Goal: Complete application form

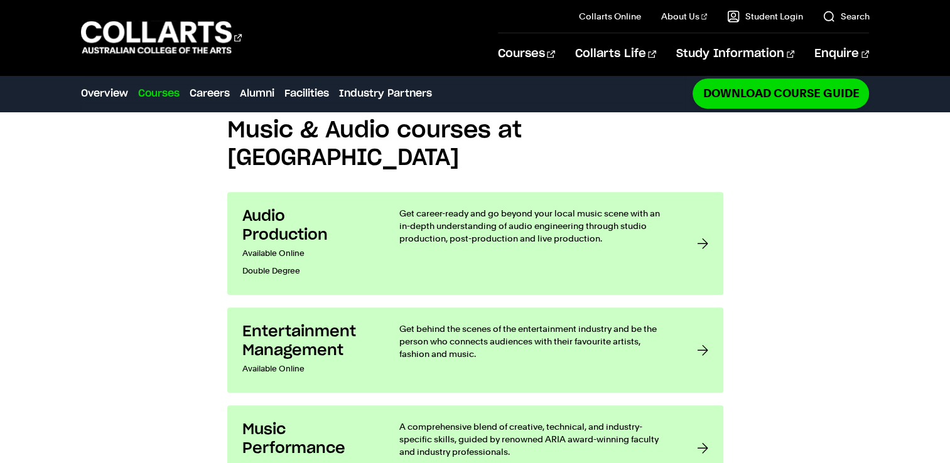
scroll to position [989, 0]
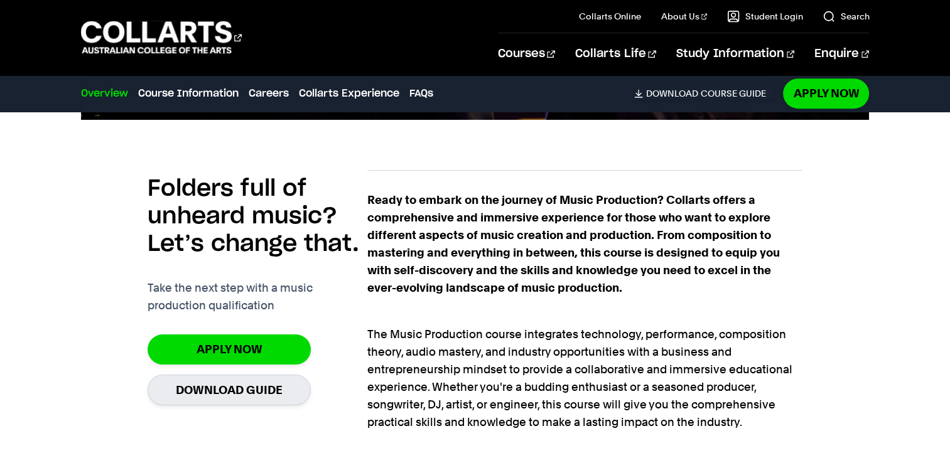
scroll to position [845, 0]
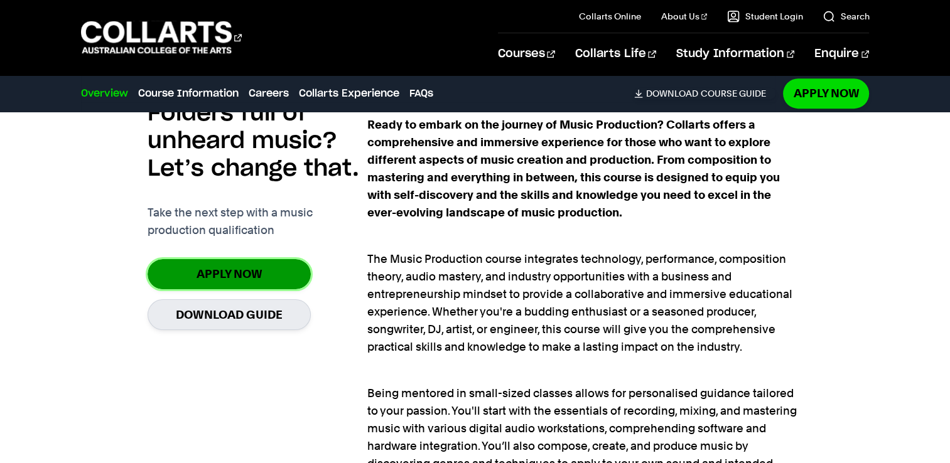
click at [234, 275] on link "Apply Now" at bounding box center [229, 274] width 163 height 30
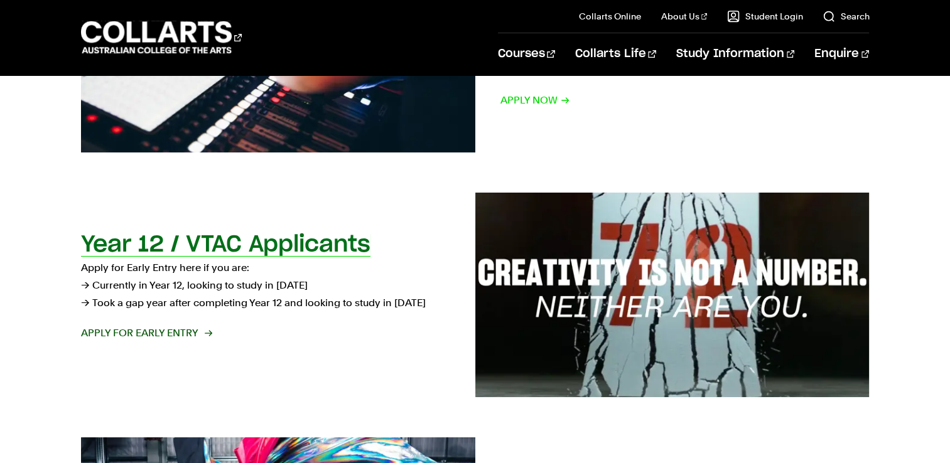
scroll to position [393, 0]
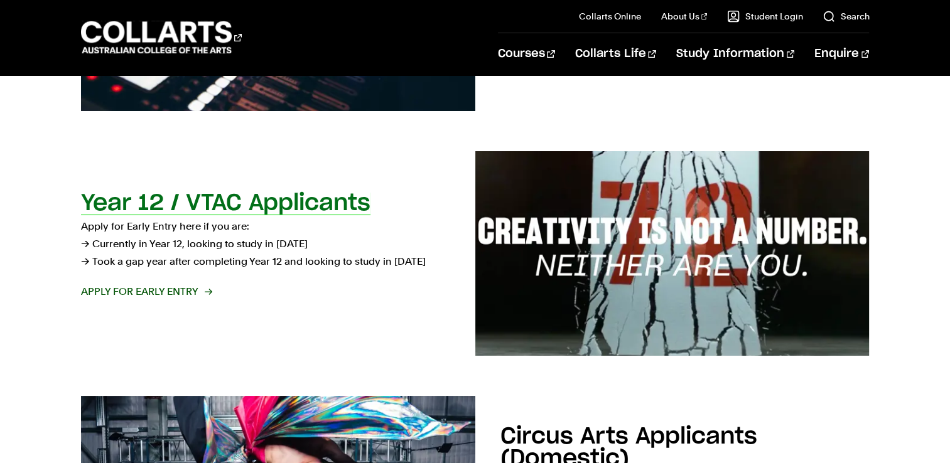
click at [181, 295] on span "Apply for Early Entry" at bounding box center [146, 292] width 130 height 18
